Goal: Task Accomplishment & Management: Complete application form

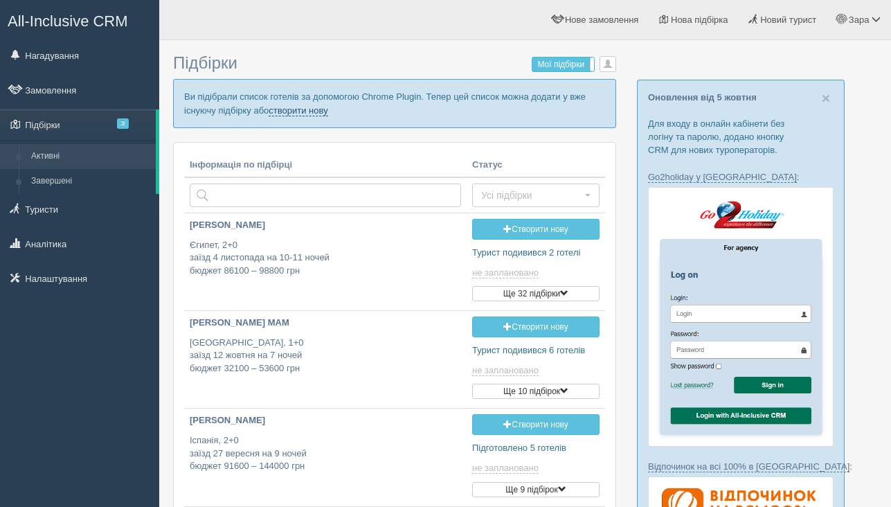
click at [317, 107] on link "створити нову" at bounding box center [298, 110] width 59 height 11
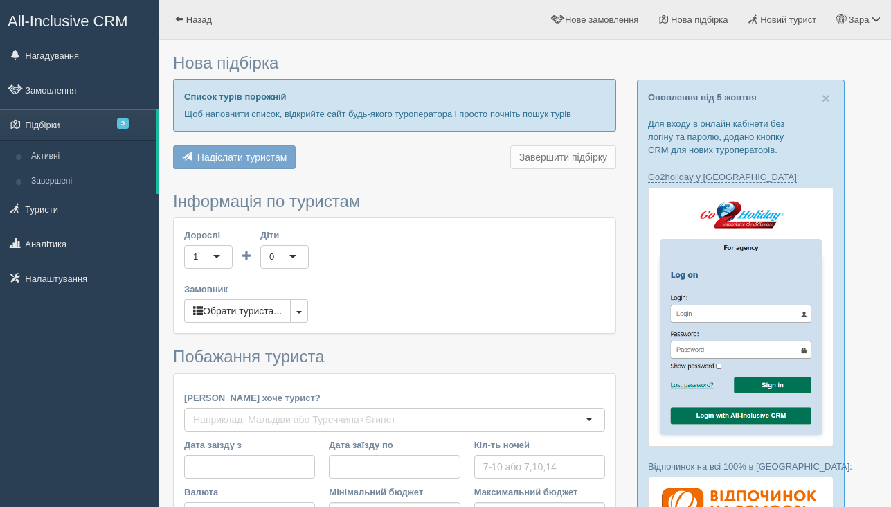
type input "11"
type input "90800"
type input "99600"
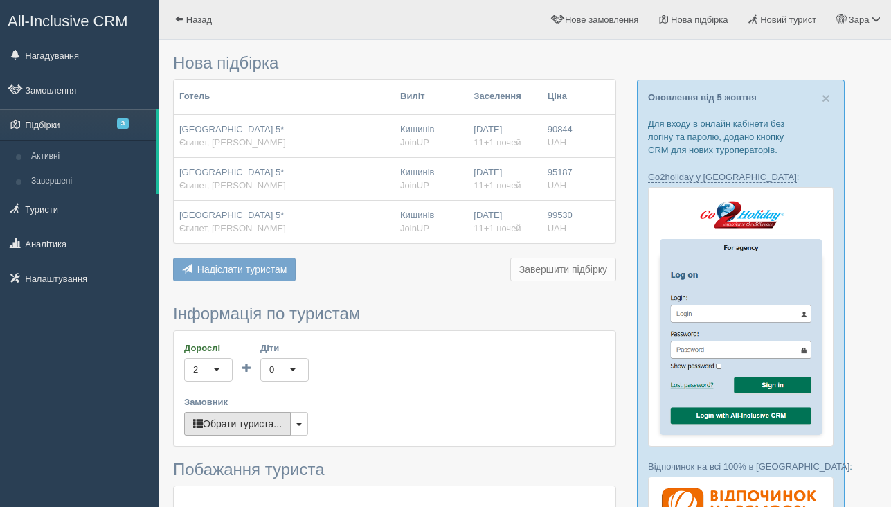
click at [224, 427] on button "Обрати туриста..." at bounding box center [237, 424] width 107 height 24
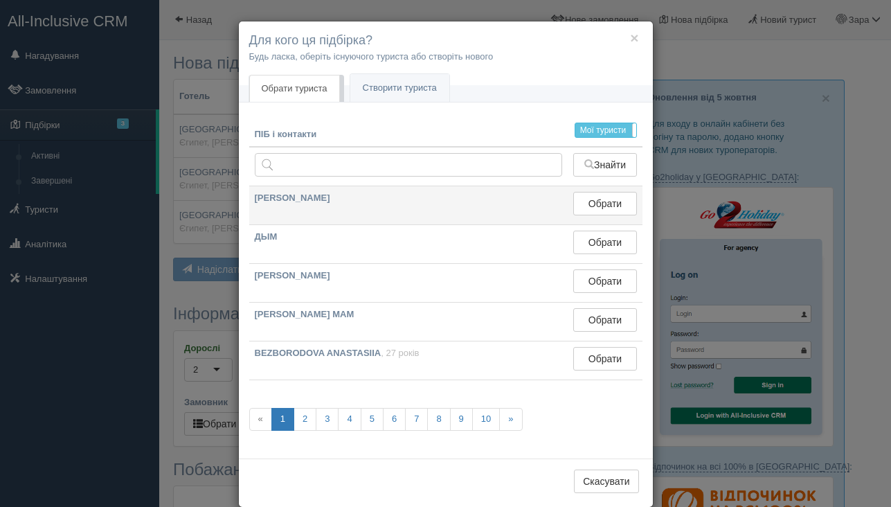
click at [608, 215] on td "Обрати Обрано" at bounding box center [605, 205] width 74 height 39
click at [610, 200] on button "Обрати" at bounding box center [605, 204] width 63 height 24
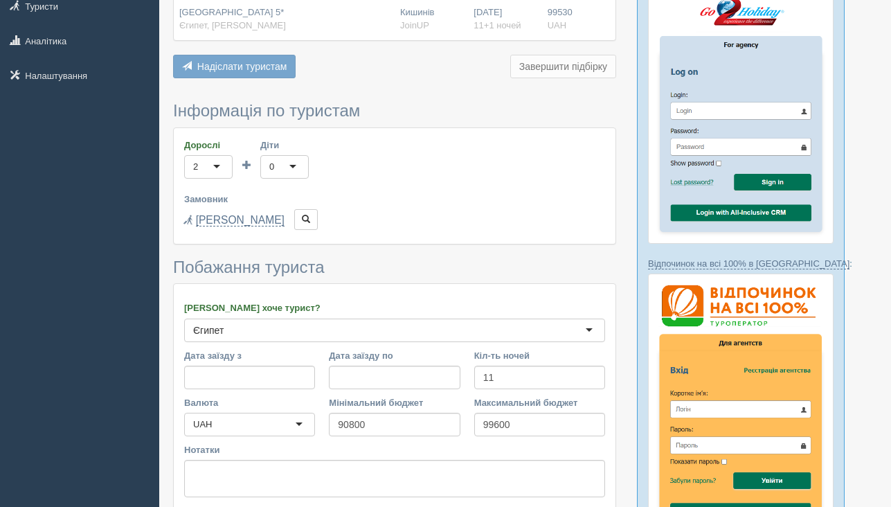
scroll to position [281, 0]
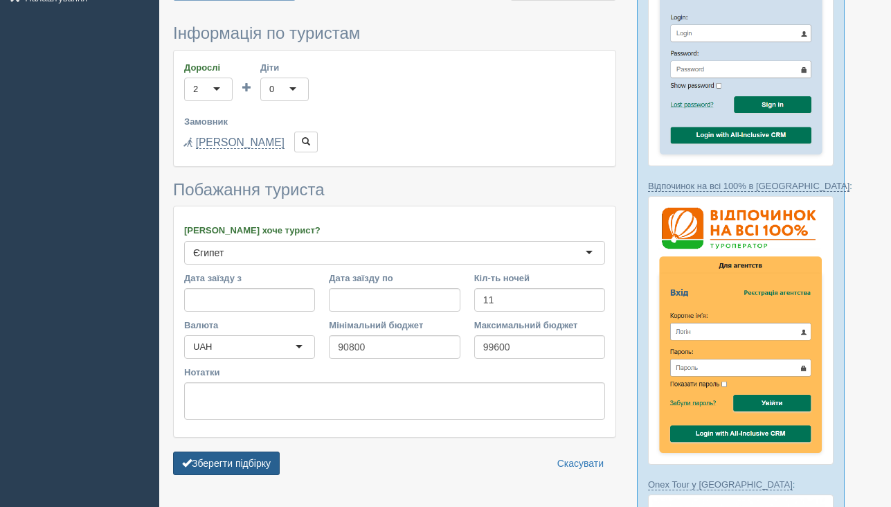
click at [210, 466] on button "Зберегти підбірку" at bounding box center [226, 464] width 107 height 24
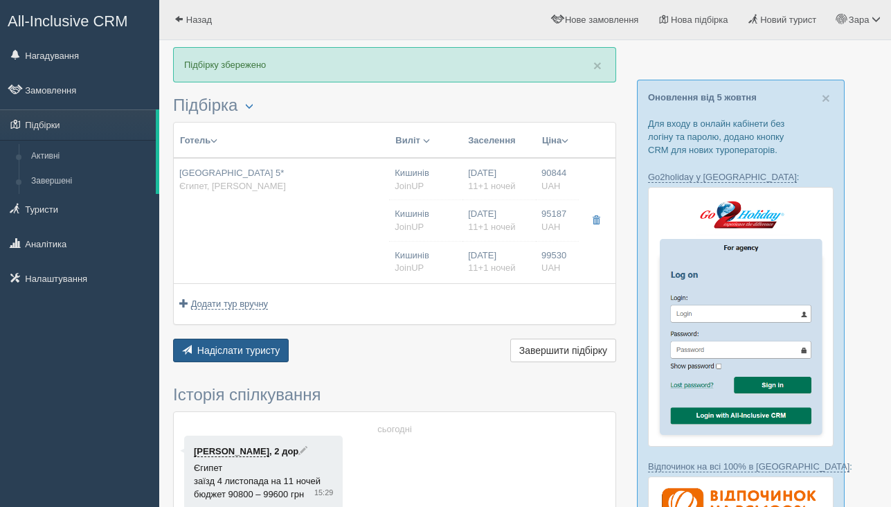
click at [257, 355] on span "Надіслати туристу" at bounding box center [238, 350] width 83 height 11
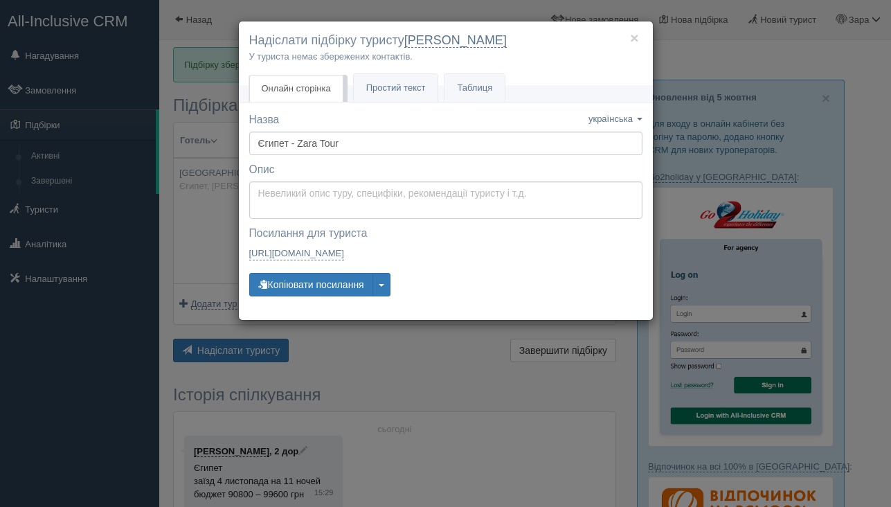
click at [344, 359] on div "× Надіслати підбірку туристу [PERSON_NAME] У туриста немає збережених контактів…" at bounding box center [445, 253] width 891 height 507
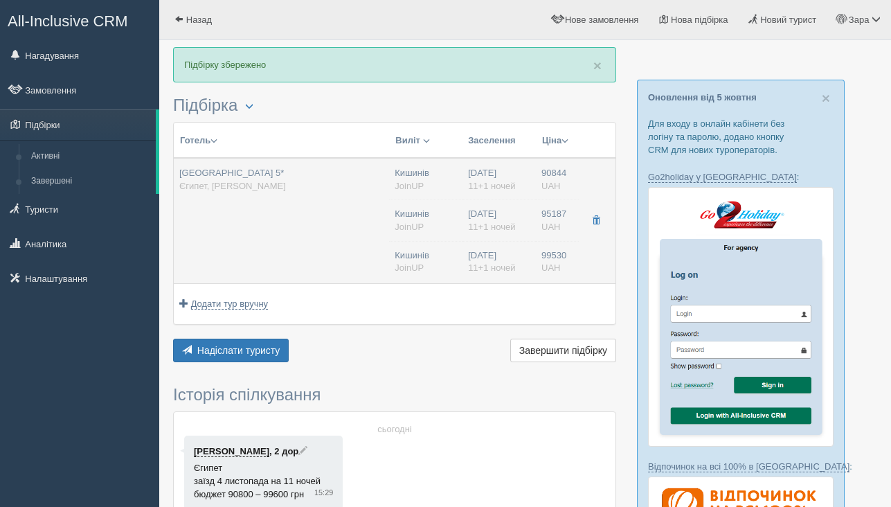
click at [330, 245] on td "[GEOGRAPHIC_DATA] 5* [GEOGRAPHIC_DATA], [PERSON_NAME]" at bounding box center [281, 220] width 215 height 125
type input "[GEOGRAPHIC_DATA] 5*"
type input "Єгипет"
type input "[PERSON_NAME]"
type input "90844.00"
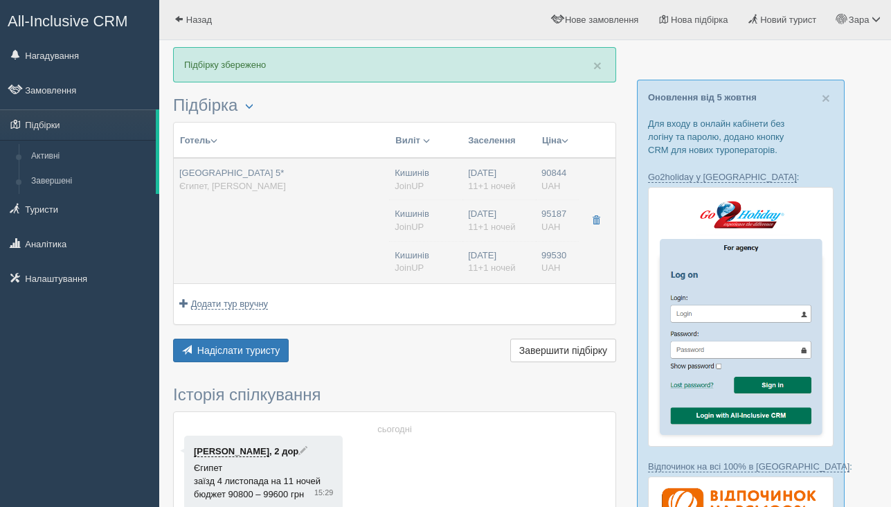
type input "Кишинів"
type input "07:00"
type input "11+1"
type input "Standard Room"
type input "AI"
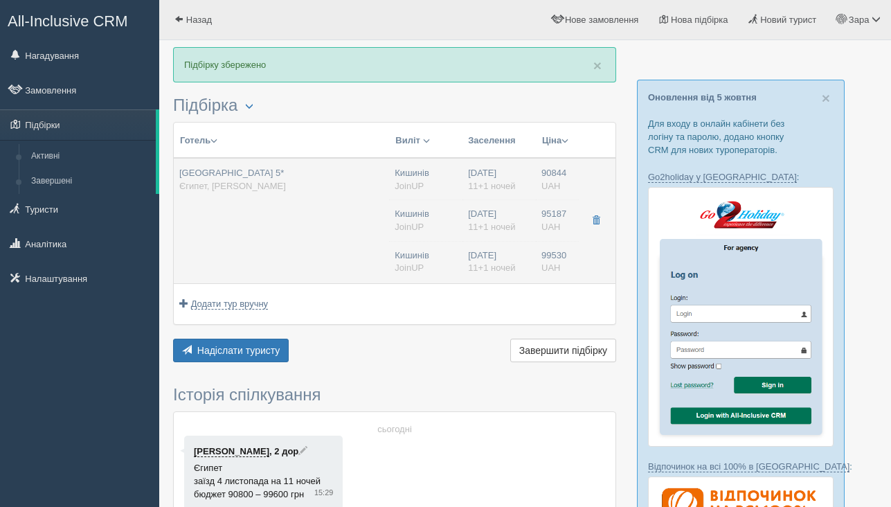
type input "JoinUP"
type input "[URL][DOMAIN_NAME]"
type input "95187.00"
type input "Кишинів"
type input "07:00"
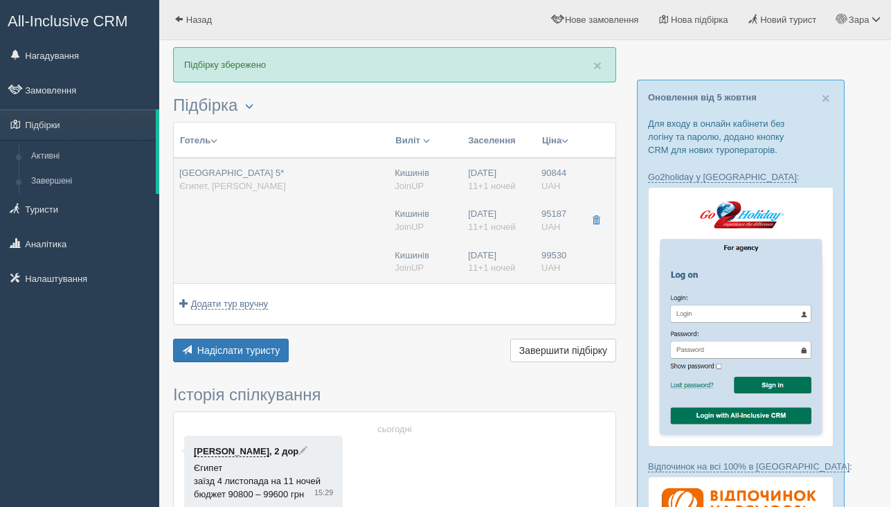
type input "11+1"
type input "Pool View"
type input "AI"
type input "JoinUP"
type input "[URL][DOMAIN_NAME]"
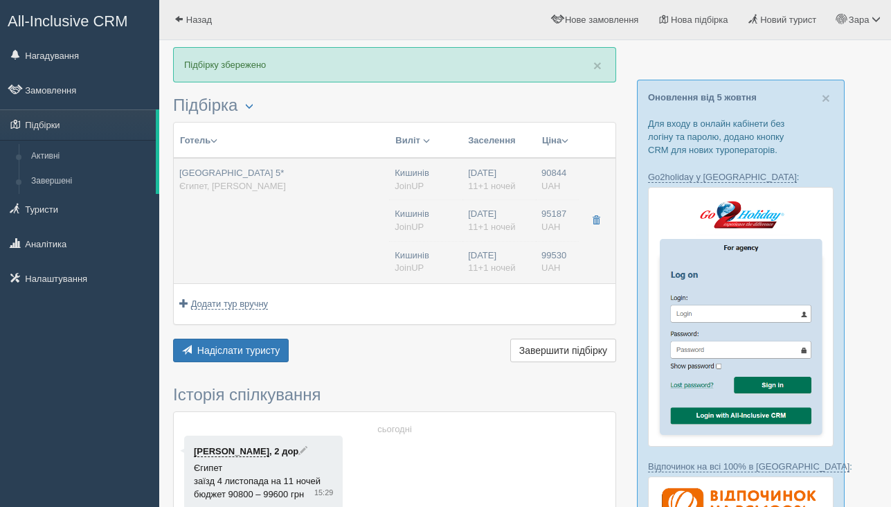
type input "99530.00"
type input "Кишинів"
type input "07:00"
type input "11+1"
type input "Sea View"
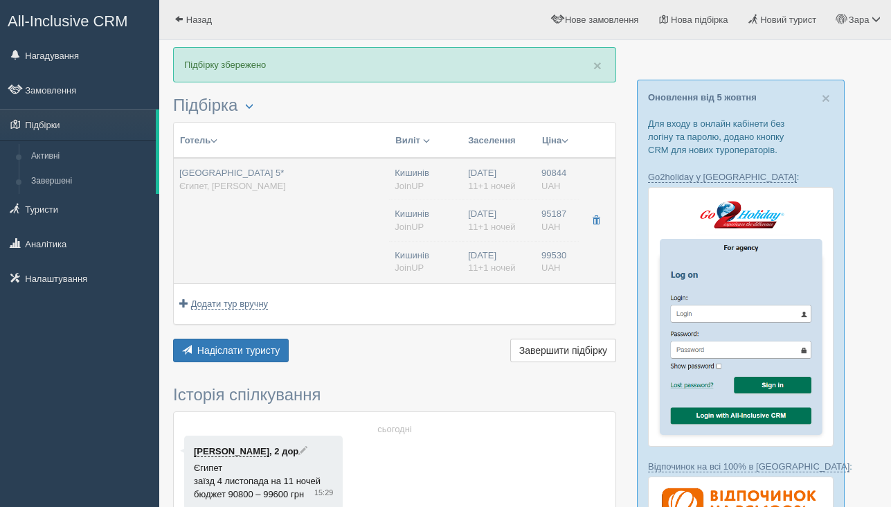
type input "AI"
type input "JoinUP"
type input "[URL][DOMAIN_NAME]"
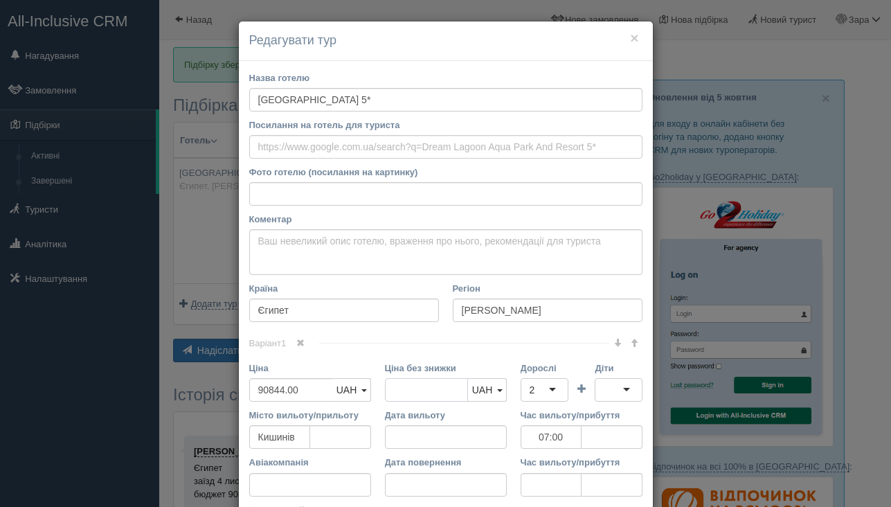
click at [399, 388] on input "Ціна без знижки" at bounding box center [426, 390] width 83 height 24
click at [411, 391] on input "Ціна без знижки" at bounding box center [426, 390] width 83 height 24
type input "91000"
click at [308, 388] on input "90844.00" at bounding box center [290, 390] width 83 height 24
click at [308, 389] on input "90844.00" at bounding box center [290, 390] width 83 height 24
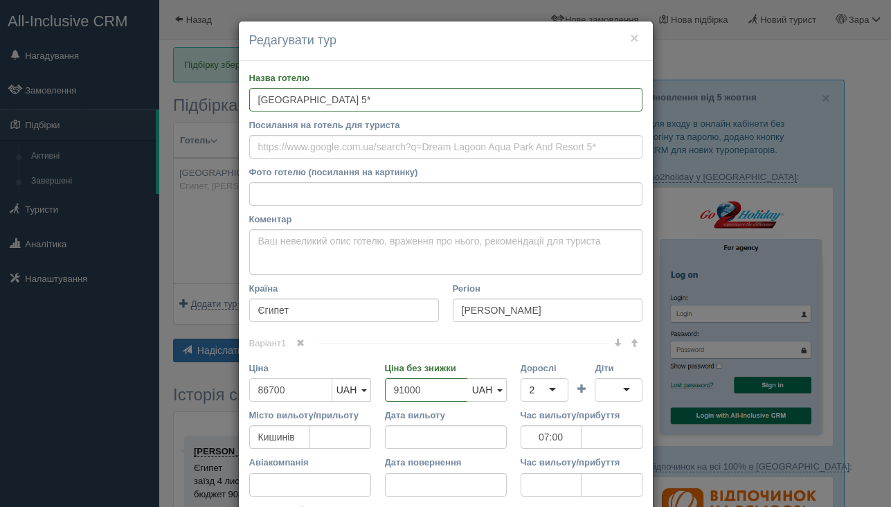
type input "86700"
click at [355, 356] on div "Варіант 1 Ціна 86700 UAH USD EUR UAH UAH USD EUR" at bounding box center [445, 470] width 393 height 255
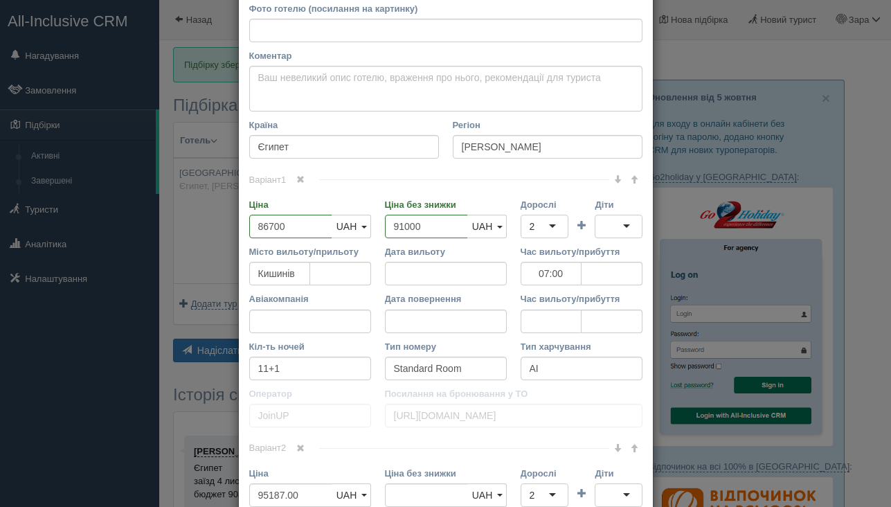
scroll to position [206, 0]
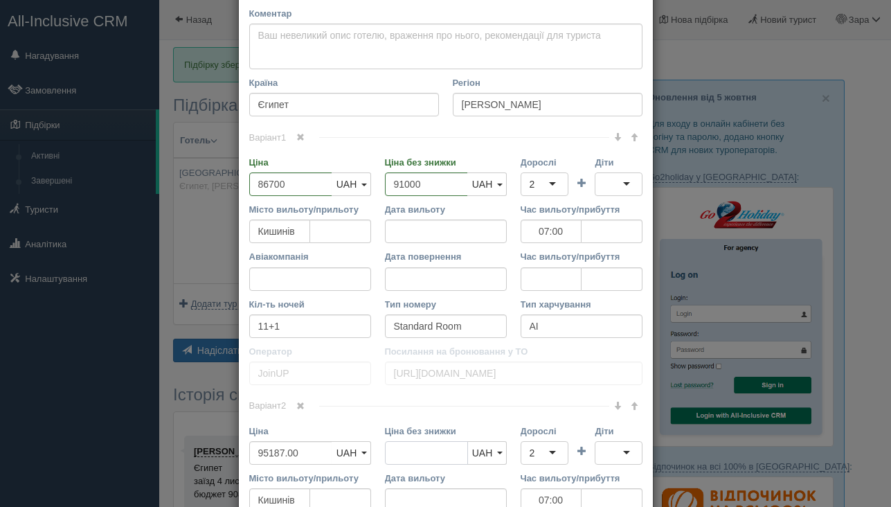
click at [414, 454] on input "Ціна без знижки" at bounding box center [426, 453] width 83 height 24
type input "95200"
click at [308, 454] on input "95187.00" at bounding box center [290, 453] width 83 height 24
click at [308, 453] on input "95187.00" at bounding box center [290, 453] width 83 height 24
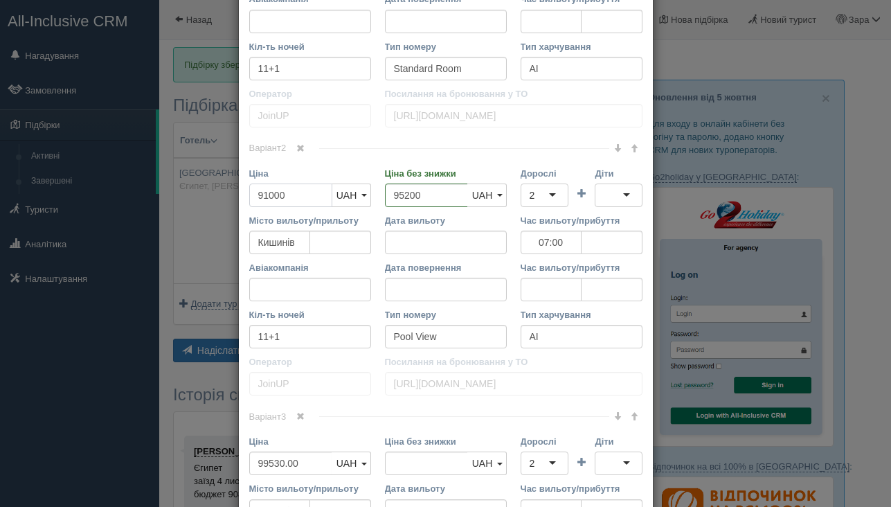
scroll to position [492, 0]
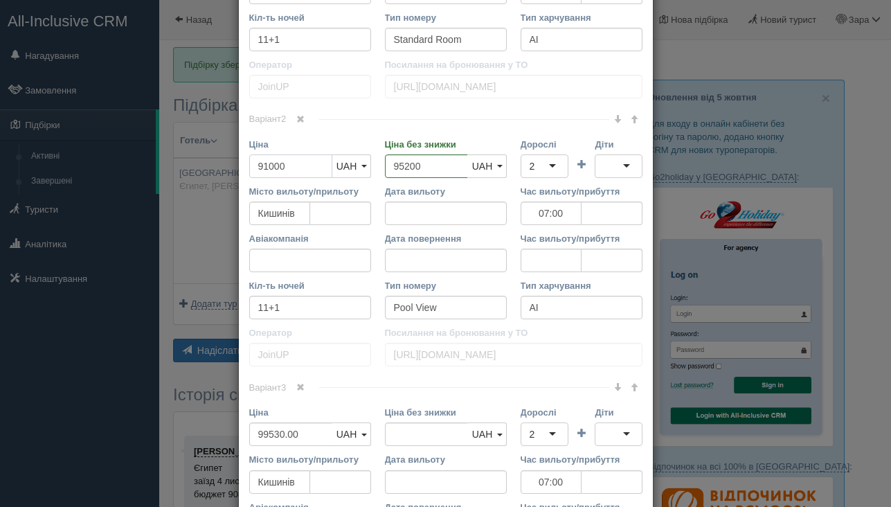
type input "91000"
click at [393, 430] on input "Ціна без знижки" at bounding box center [426, 435] width 83 height 24
click at [399, 434] on input "Ціна без знижки" at bounding box center [426, 435] width 83 height 24
type input "99600"
click at [310, 432] on input "99530.00" at bounding box center [290, 435] width 83 height 24
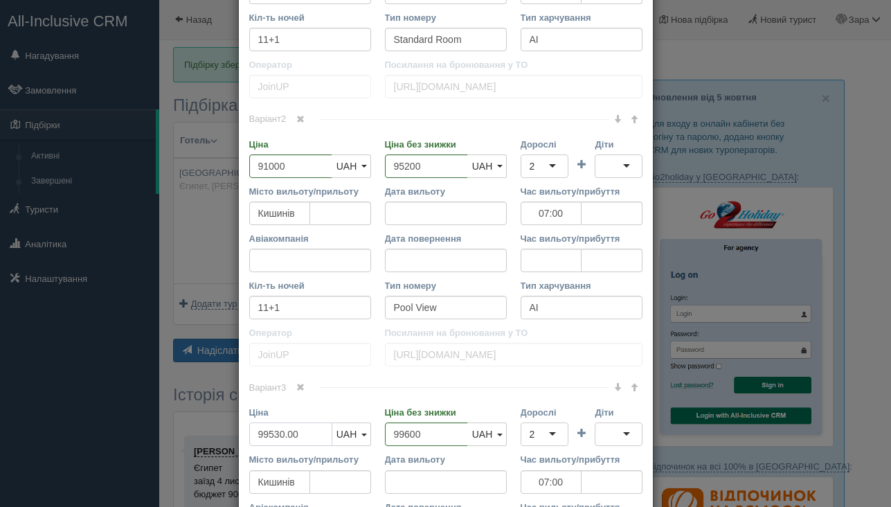
click at [310, 433] on input "99530.00" at bounding box center [290, 435] width 83 height 24
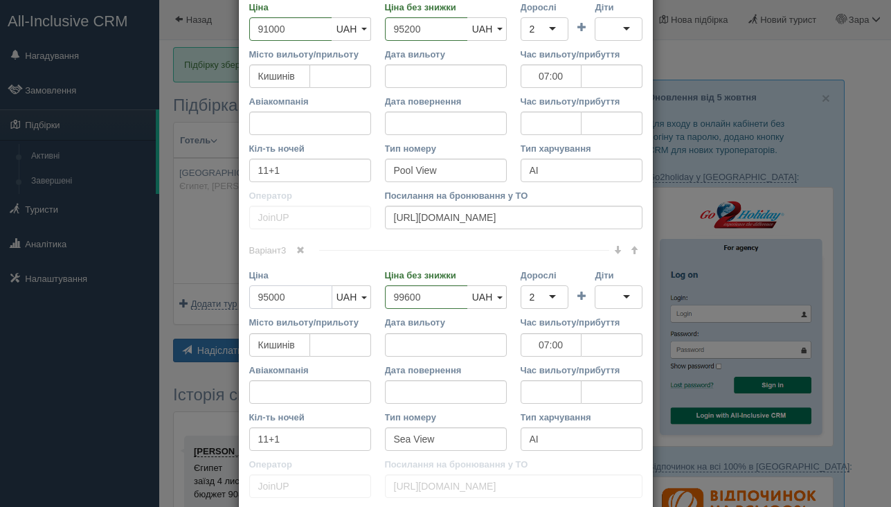
scroll to position [701, 0]
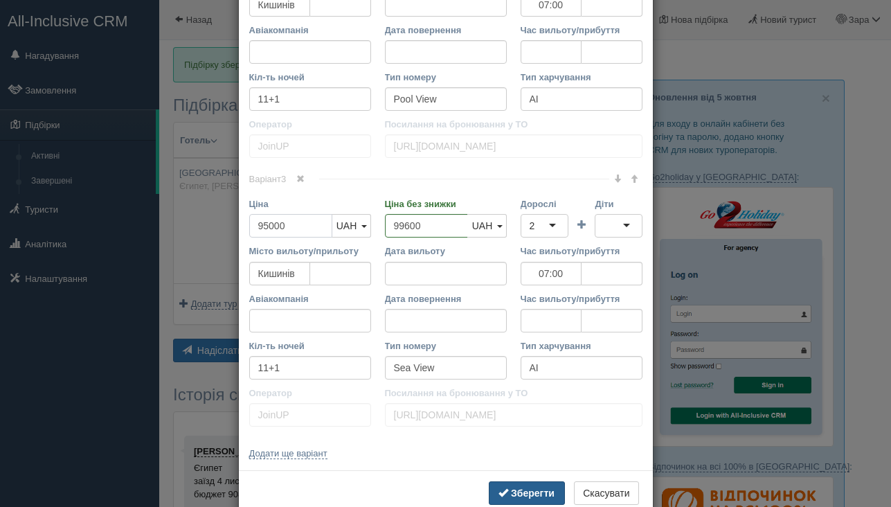
type input "95000"
click at [519, 491] on b "Зберегти" at bounding box center [533, 493] width 44 height 11
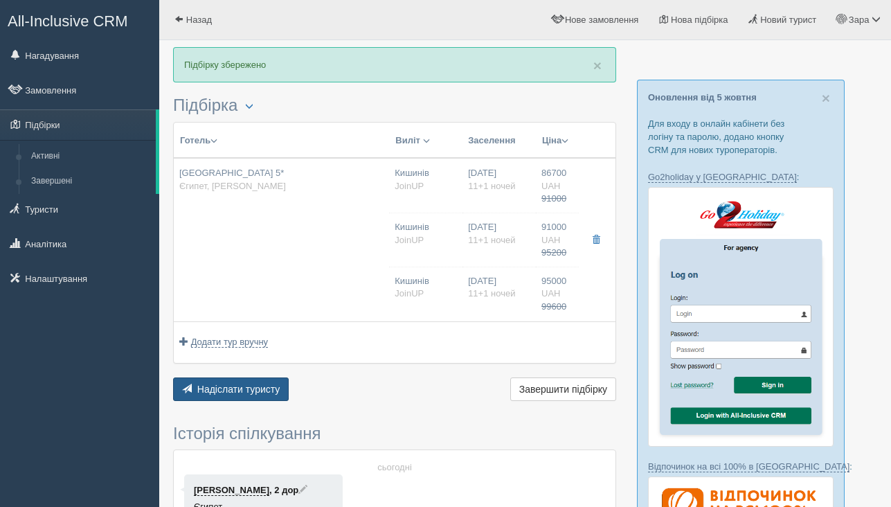
click at [281, 389] on span "Надіслати туристу" at bounding box center [238, 389] width 83 height 11
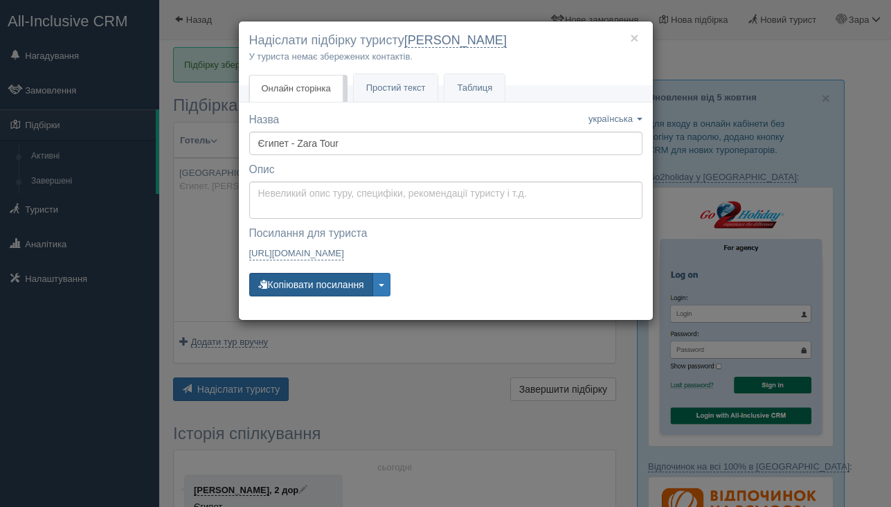
click at [340, 274] on button "Копіювати посилання" at bounding box center [311, 285] width 124 height 24
